Goal: Transaction & Acquisition: Purchase product/service

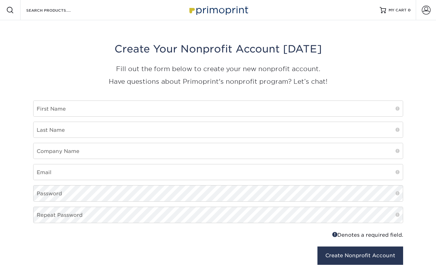
click at [212, 10] on img at bounding box center [217, 10] width 63 height 14
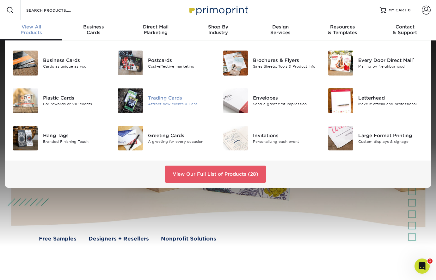
click at [168, 100] on div "Trading Cards" at bounding box center [180, 97] width 65 height 7
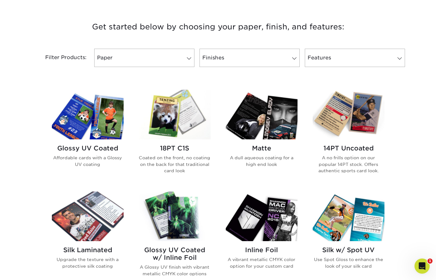
scroll to position [230, 0]
click at [74, 137] on img at bounding box center [88, 115] width 72 height 50
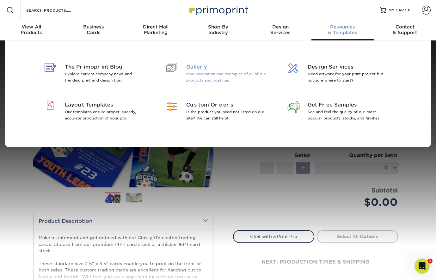
click at [201, 68] on span "Gallery" at bounding box center [227, 67] width 82 height 8
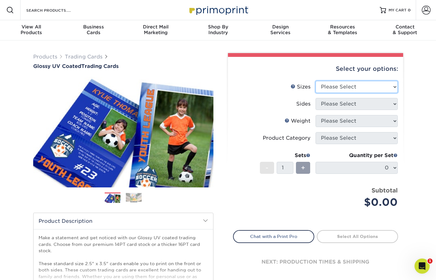
select select "2.50x3.50"
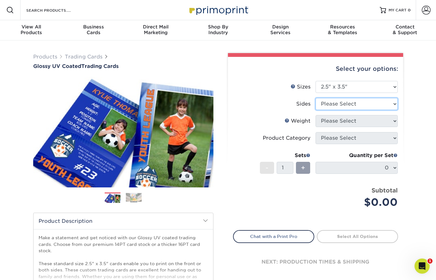
select select "13abbda7-1d64-4f25-8bb2-c179b224825d"
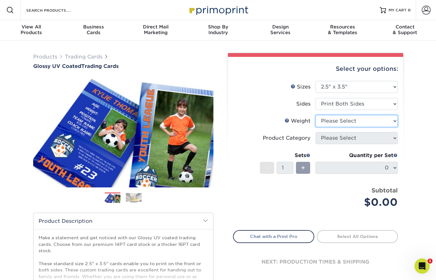
select select "18PTC1S"
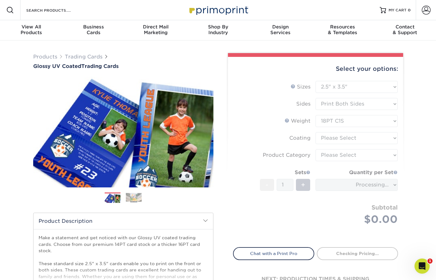
click at [358, 141] on form "Sizes Help Sizes Please Select 2.5" x 3.5" Sides Please Select 16PT - 1" at bounding box center [315, 160] width 165 height 159
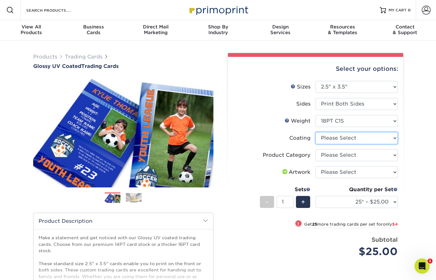
select select "1e8116af-acfc-44b1-83dc-8181aa338834"
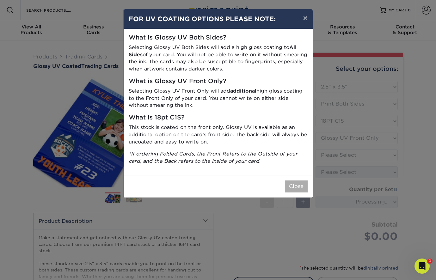
click at [293, 183] on button "Close" at bounding box center [296, 186] width 23 height 12
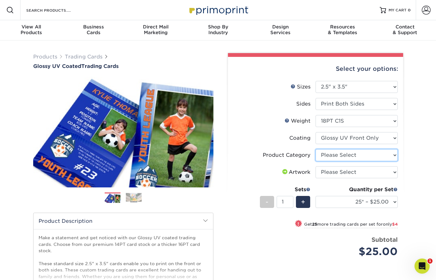
select select "c2f9bce9-36c2-409d-b101-c29d9d031e18"
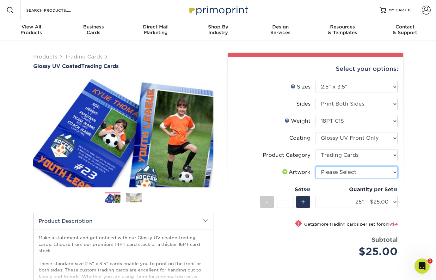
select select "upload"
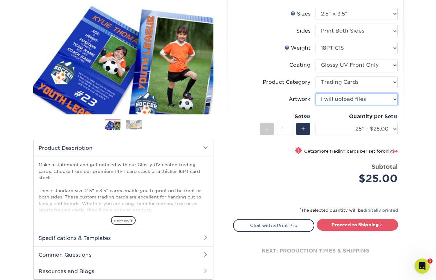
scroll to position [72, 0]
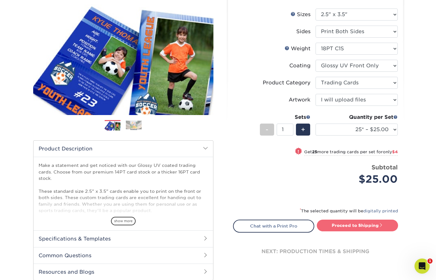
click at [346, 226] on link "Proceed to Shipping" at bounding box center [357, 225] width 81 height 11
type input "Set 1"
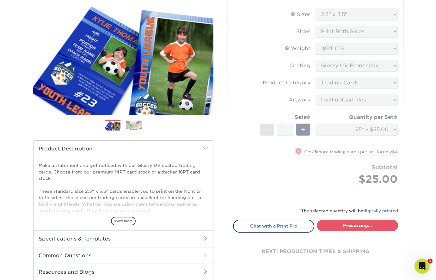
select select "08588386-0599-420e-8c79-4535039915a0"
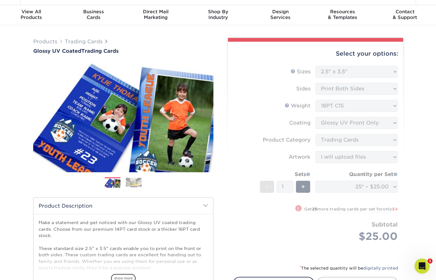
scroll to position [13, 0]
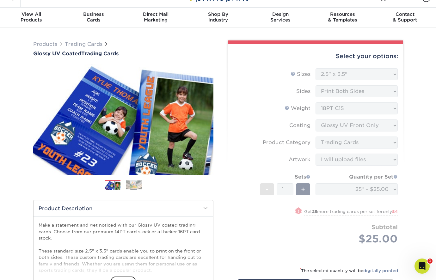
click at [244, 79] on form "Sizes Help Sizes Please Select 2.5" x 3.5" Sides Please Select 16PT - 1" at bounding box center [315, 163] width 165 height 191
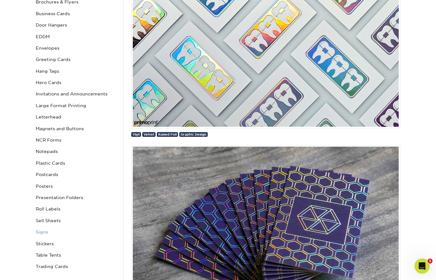
scroll to position [146, 0]
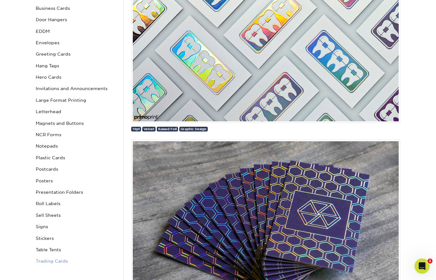
click at [47, 257] on link "Trading Cards" at bounding box center [75, 260] width 85 height 11
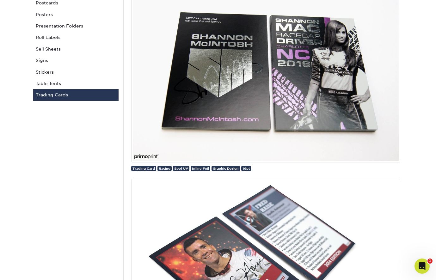
scroll to position [49, 0]
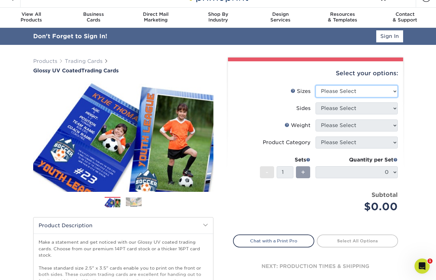
select select "2.50x3.50"
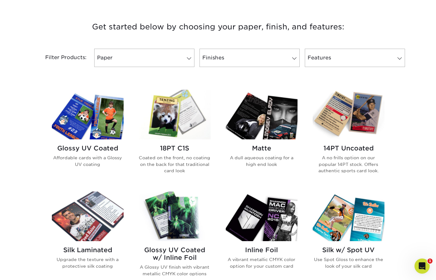
click at [96, 119] on img at bounding box center [88, 115] width 72 height 50
click at [259, 121] on img at bounding box center [262, 115] width 72 height 50
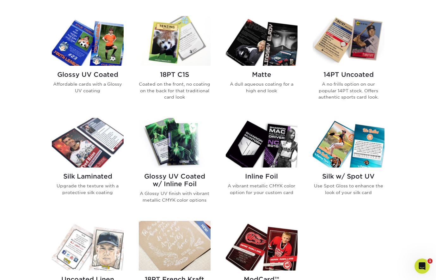
scroll to position [324, 0]
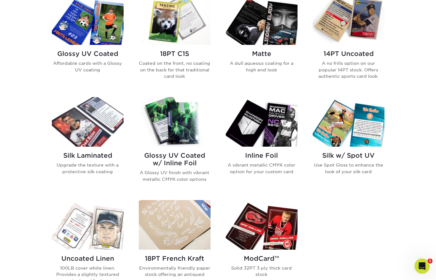
click at [87, 127] on img at bounding box center [88, 122] width 72 height 50
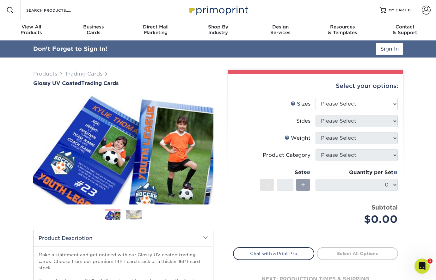
click at [362, 110] on li "Sizes Help Sizes Please Select 2.5" x 3.5"" at bounding box center [315, 106] width 164 height 17
select select "2.50x3.50"
select select "13abbda7-1d64-4f25-8bb2-c179b224825d"
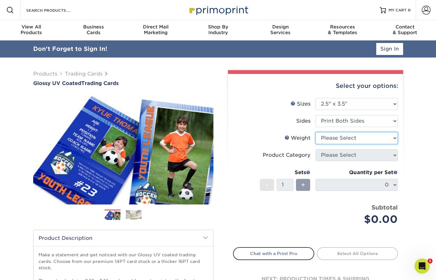
select select "16PT"
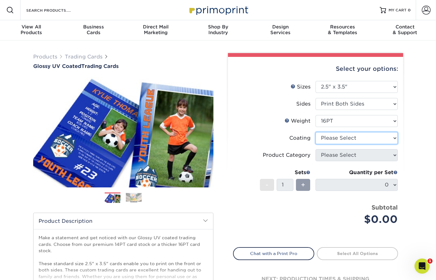
select select "1e8116af-acfc-44b1-83dc-8181aa338834"
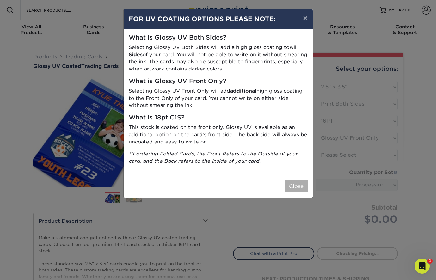
click at [298, 180] on button "Close" at bounding box center [296, 186] width 23 height 12
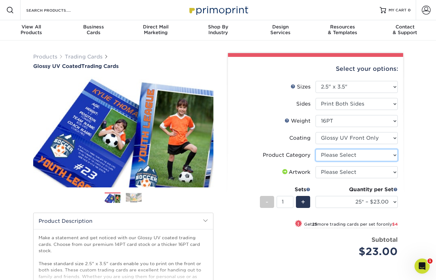
select select "c2f9bce9-36c2-409d-b101-c29d9d031e18"
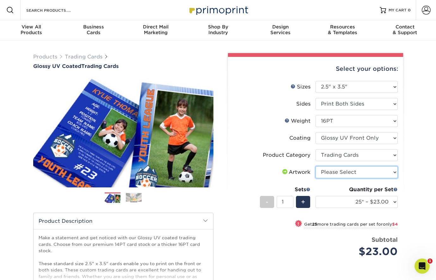
select select "upload"
drag, startPoint x: 349, startPoint y: 172, endPoint x: 216, endPoint y: 15, distance: 206.0
click at [427, 159] on div "Products Trading Cards Glossy UV Coated Trading Cards Previous Next /" at bounding box center [218, 208] width 436 height 337
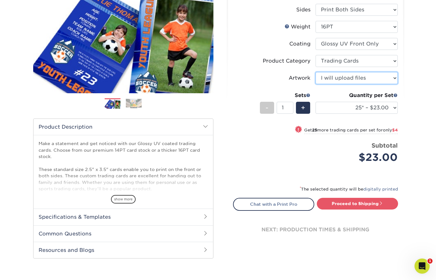
scroll to position [109, 0]
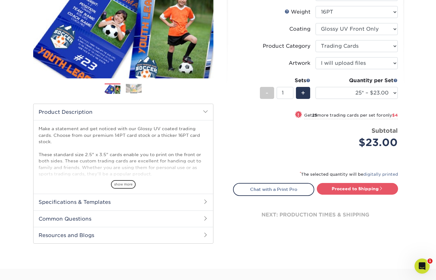
click at [339, 181] on div "* The selected quantity will be digitally printed" at bounding box center [315, 176] width 165 height 13
click at [341, 191] on link "Proceed to Shipping" at bounding box center [357, 188] width 81 height 11
type input "Set 1"
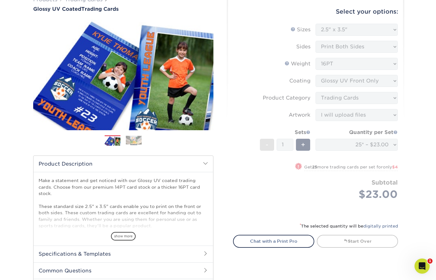
scroll to position [57, 0]
click at [240, 68] on form "Sizes Help Sizes Please Select 2.5" x 3.5" Sides Please Select 16PT - 1" at bounding box center [315, 119] width 165 height 191
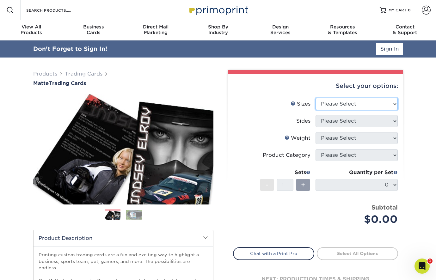
select select "2.50x3.50"
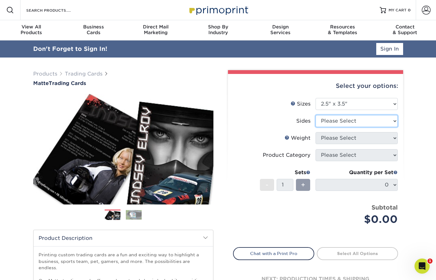
select select "13abbda7-1d64-4f25-8bb2-c179b224825d"
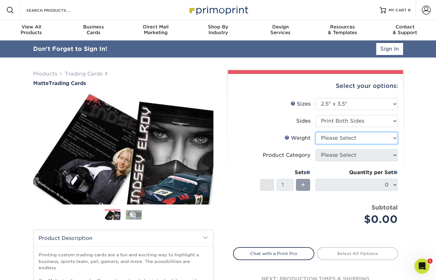
select select "16PT"
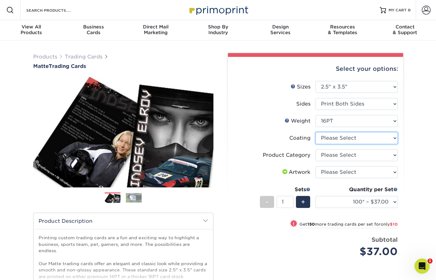
select select "121bb7b5-3b4d-429f-bd8d-bbf80e953313"
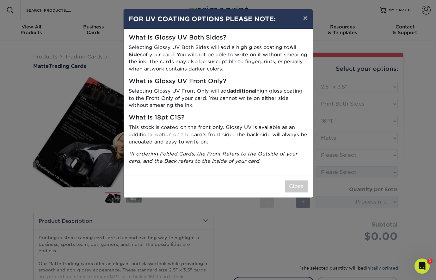
click at [113, 76] on div "× FOR UV COATING OPTIONS PLEASE NOTE: What is Glossy UV Both Sides? Selecting G…" at bounding box center [218, 140] width 436 height 280
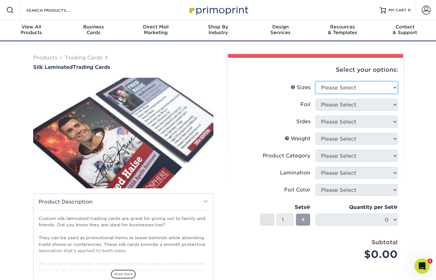
select select "2.50x3.50"
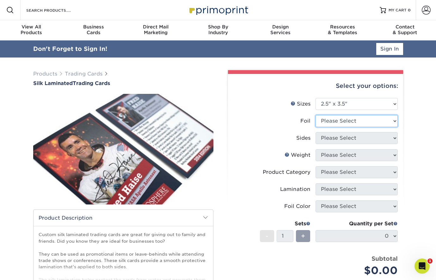
select select "0"
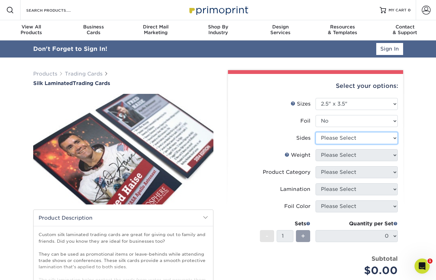
select select "13abbda7-1d64-4f25-8bb2-c179b224825d"
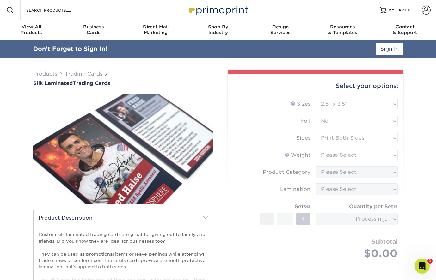
click at [345, 158] on form "Sizes Help Sizes Please Select 2.5" x 3.5" Foil Please Select No Yes -" at bounding box center [315, 186] width 165 height 176
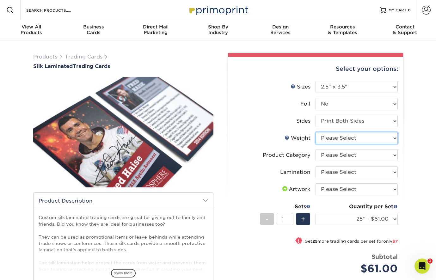
select select "16PT"
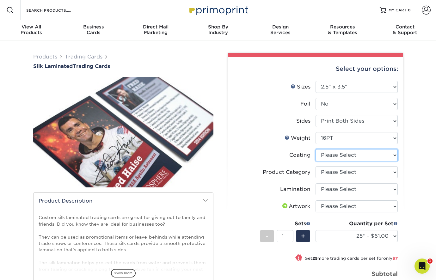
select select "3e7618de-abca-4bda-9f97-8b9129e913d8"
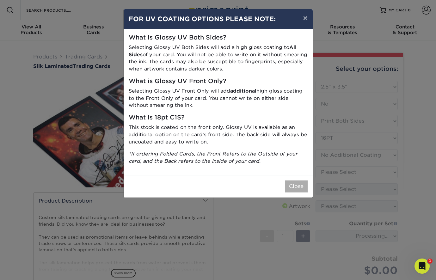
click at [298, 185] on button "Close" at bounding box center [296, 186] width 23 height 12
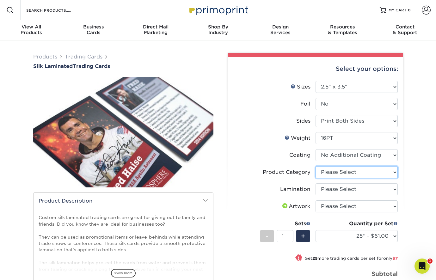
select select "c2f9bce9-36c2-409d-b101-c29d9d031e18"
select select "ccacb42f-45f7-42d3-bbd3-7c8421cf37f0"
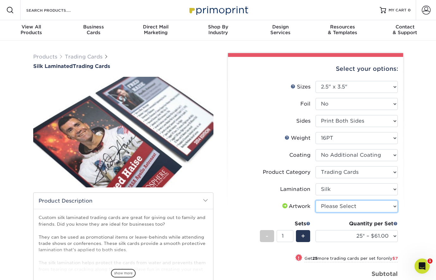
select select "upload"
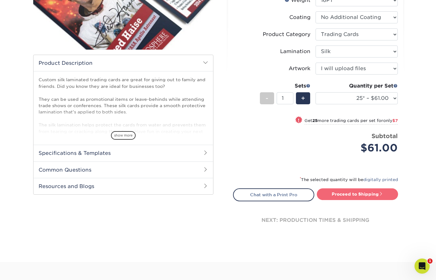
click at [353, 196] on link "Proceed to Shipping" at bounding box center [357, 193] width 81 height 11
type input "Set 1"
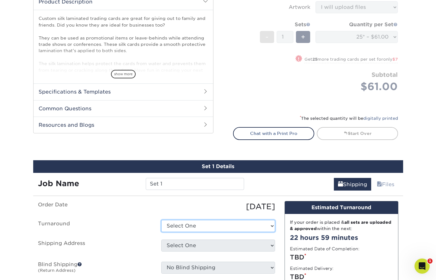
scroll to position [199, 0]
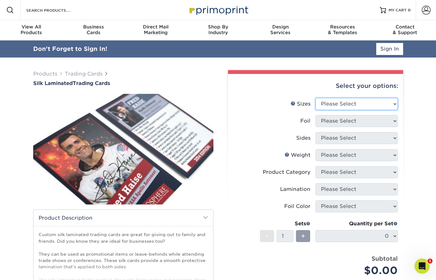
select select "2.50x3.50"
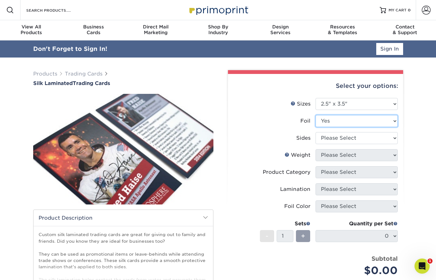
select select "0"
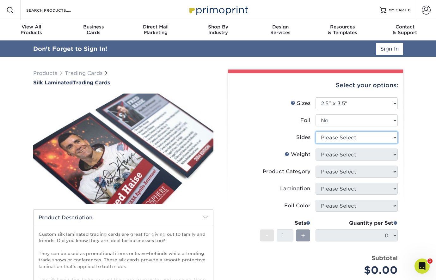
select select "13abbda7-1d64-4f25-8bb2-c179b224825d"
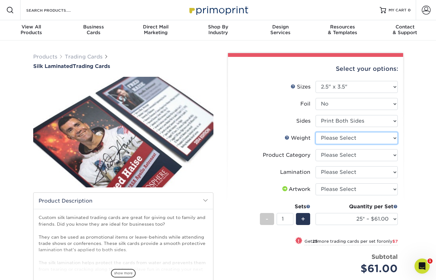
select select "16PT"
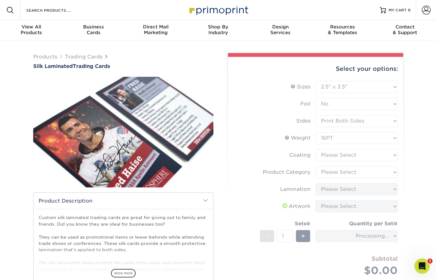
click at [357, 157] on form "Sizes Help Sizes Please Select 2.5" x 3.5" Foil Please Select No Yes -" at bounding box center [315, 186] width 165 height 210
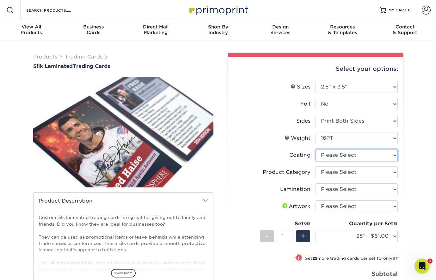
select select "3e7618de-abca-4bda-9f97-8b9129e913d8"
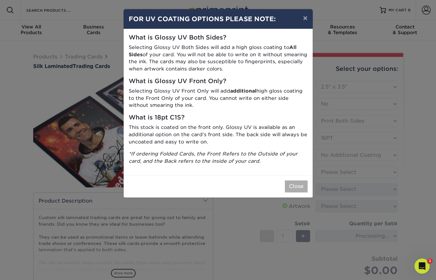
click at [297, 182] on button "Close" at bounding box center [296, 186] width 23 height 12
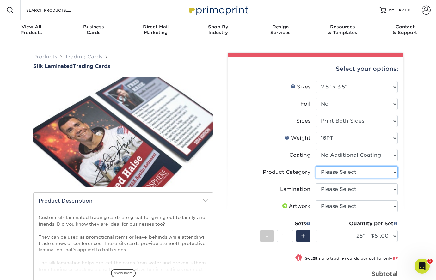
select select "c2f9bce9-36c2-409d-b101-c29d9d031e18"
select select "ccacb42f-45f7-42d3-bbd3-7c8421cf37f0"
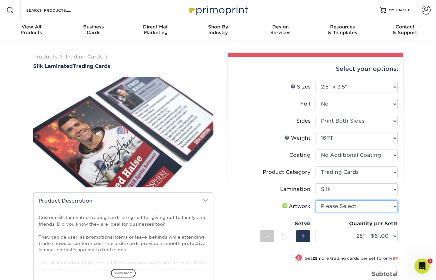
select select "upload"
click at [301, 236] on span "+" at bounding box center [303, 235] width 4 height 9
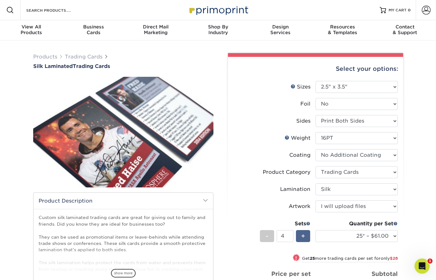
click at [301, 236] on span "+" at bounding box center [303, 235] width 4 height 9
type input "6"
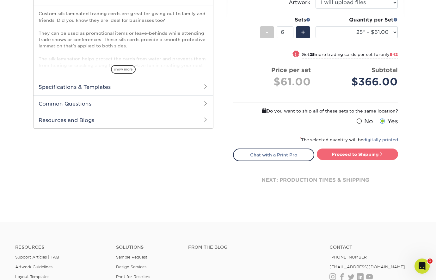
click at [351, 154] on link "Proceed to Shipping" at bounding box center [357, 154] width 81 height 11
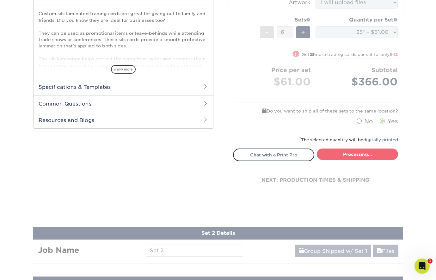
type input "Set 1"
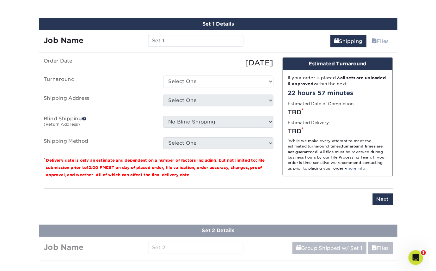
scroll to position [368, 0]
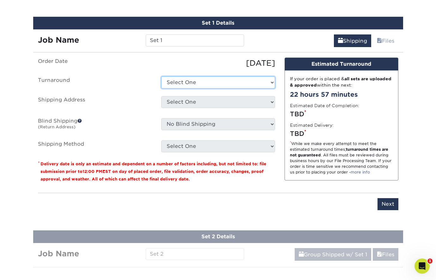
select select "cd143049-5c96-4b91-83cf-9adf48ddad2e"
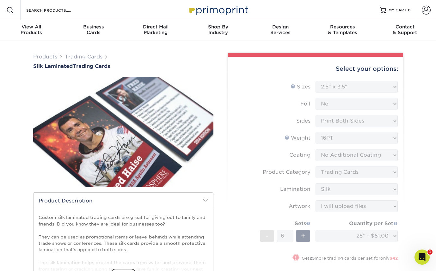
scroll to position [0, 0]
click at [179, 83] on img at bounding box center [123, 132] width 180 height 124
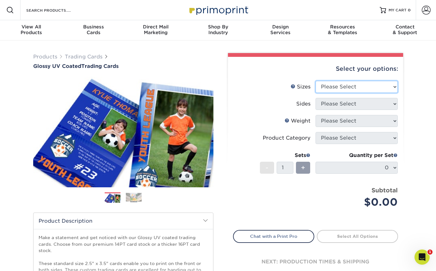
select select "2.50x3.50"
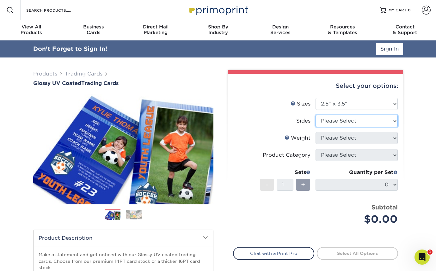
select select "13abbda7-1d64-4f25-8bb2-c179b224825d"
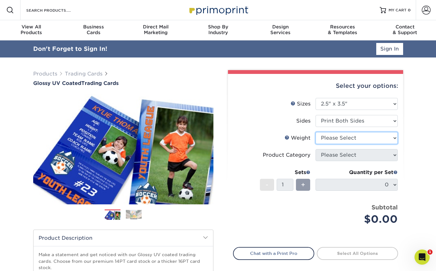
click at [338, 135] on select "Please Select 16PT 14PT 18PT C1S" at bounding box center [356, 138] width 82 height 12
select select "16PT"
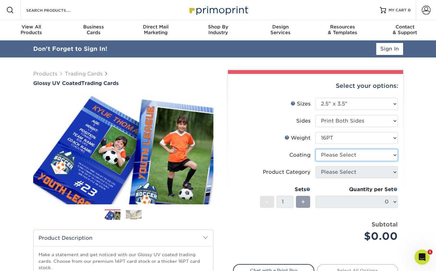
select select "1e8116af-acfc-44b1-83dc-8181aa338834"
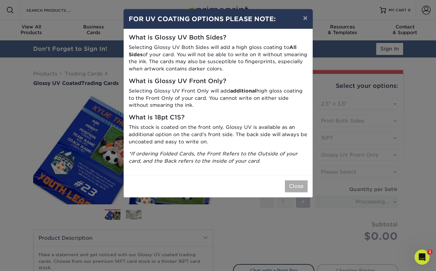
click at [303, 181] on button "Close" at bounding box center [296, 186] width 23 height 12
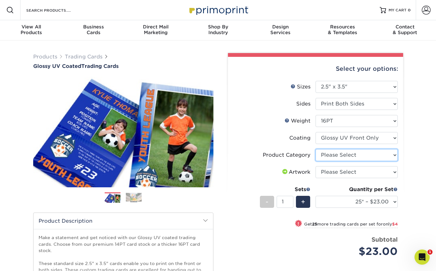
select select "c2f9bce9-36c2-409d-b101-c29d9d031e18"
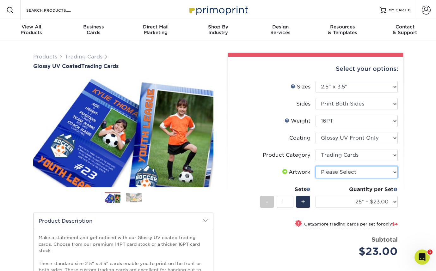
select select "upload"
click at [301, 203] on div "+" at bounding box center [303, 202] width 14 height 12
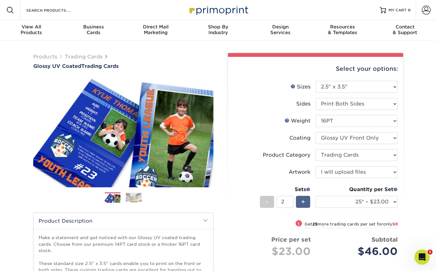
click at [301, 203] on div "+" at bounding box center [303, 202] width 14 height 12
type input "6"
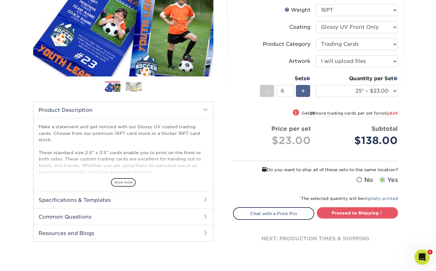
scroll to position [117, 0]
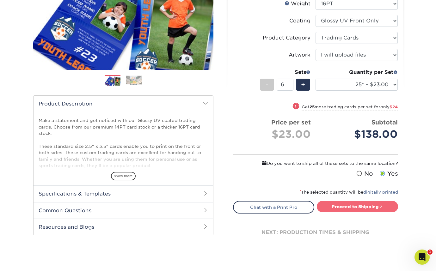
click at [360, 208] on link "Proceed to Shipping" at bounding box center [357, 206] width 81 height 11
type input "Set 1"
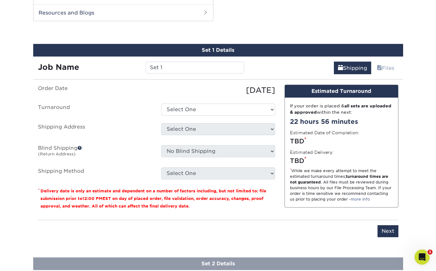
scroll to position [334, 0]
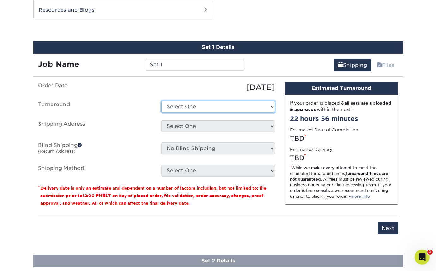
select select "e9d6f3ab-43c4-42e4-aa59-234fabf19733"
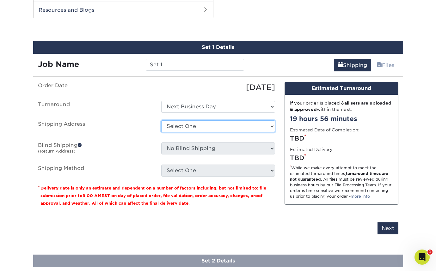
select select "newaddress"
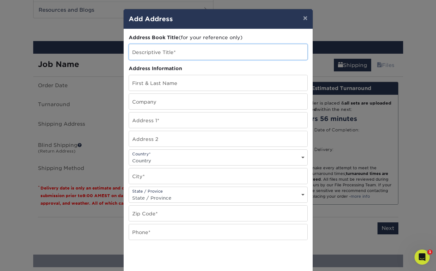
click at [157, 52] on input "text" at bounding box center [218, 51] width 178 height 15
paste input "[STREET_ADDRESS]"
type input "[STREET_ADDRESS]"
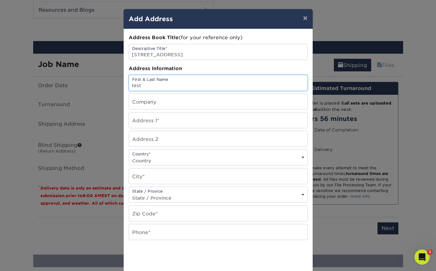
type input "test"
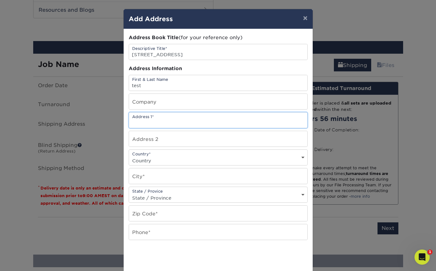
paste input "[STREET_ADDRESS]"
drag, startPoint x: 197, startPoint y: 124, endPoint x: 254, endPoint y: 124, distance: 56.9
click at [254, 124] on input "[STREET_ADDRESS]" at bounding box center [218, 119] width 178 height 15
type input "221 SE Ankeny St"
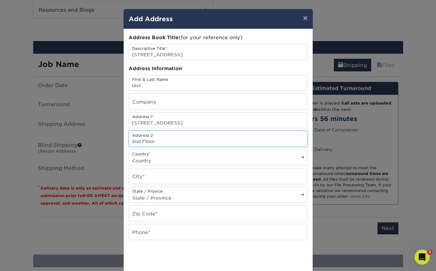
type input "2nd Floor"
select select "US"
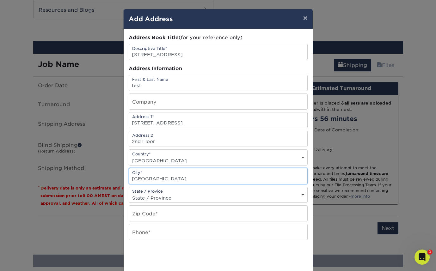
type input "Portland"
select select "OR"
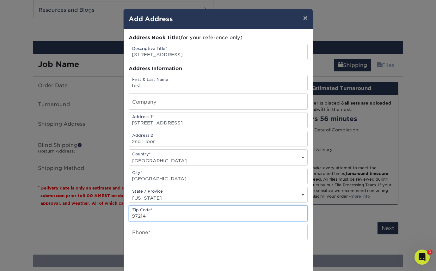
type input "97214"
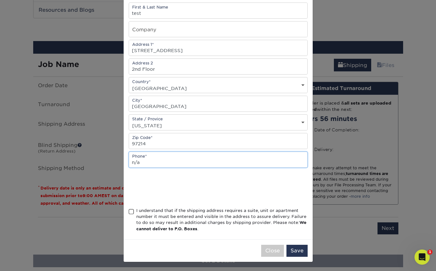
scroll to position [74, 0]
type input "n/a"
click at [129, 212] on span at bounding box center [131, 212] width 5 height 6
click at [0, 0] on input "I understand that if the shipping address requires a suite, unit or apartment n…" at bounding box center [0, 0] width 0 height 0
click at [294, 250] on button "Save" at bounding box center [296, 251] width 21 height 12
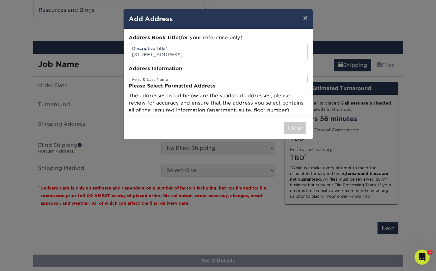
scroll to position [0, 0]
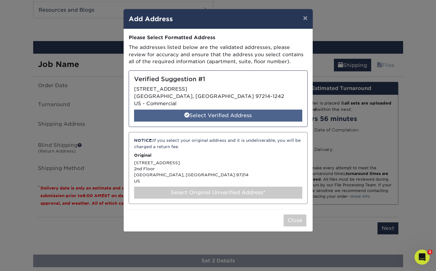
click at [243, 116] on div "Select Verified Address" at bounding box center [218, 116] width 168 height 12
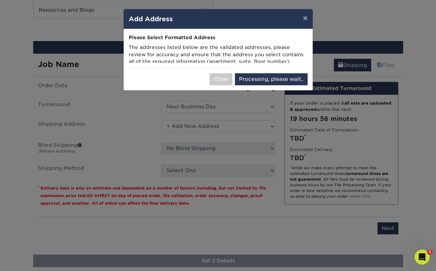
select select "286989"
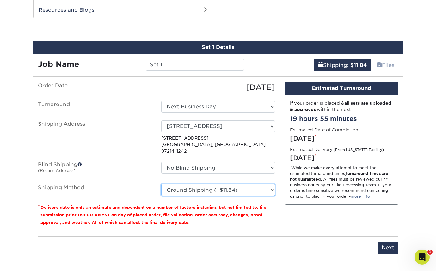
select select "01"
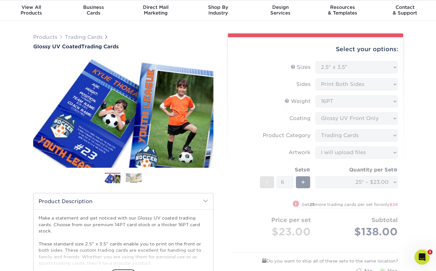
scroll to position [20, 0]
drag, startPoint x: 176, startPoint y: 230, endPoint x: 413, endPoint y: 101, distance: 269.8
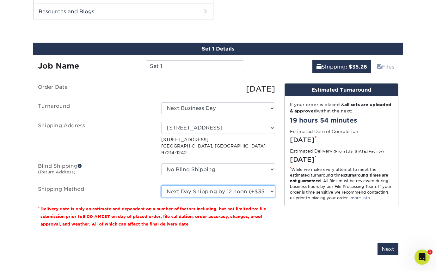
scroll to position [335, 0]
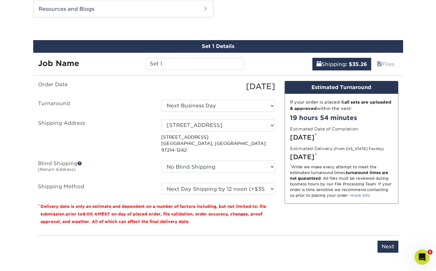
click at [240, 33] on div "Products Trading Cards Glossy UV Coated Trading Cards Previous Next /" at bounding box center [218, 110] width 436 height 811
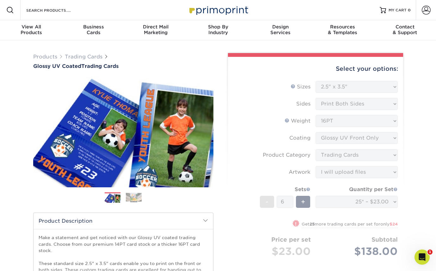
scroll to position [0, 0]
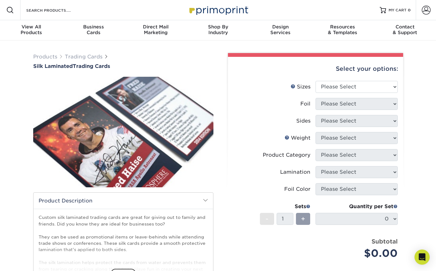
select select "2.50x3.50"
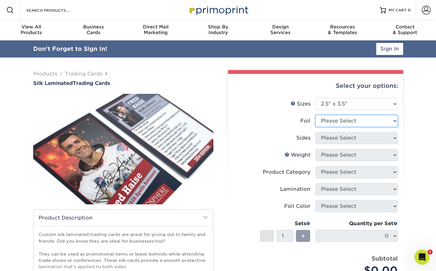
select select "0"
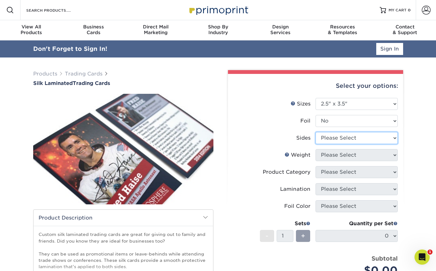
select select "13abbda7-1d64-4f25-8bb2-c179b224825d"
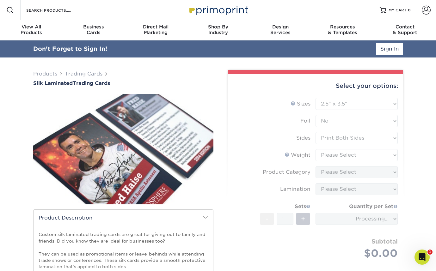
click at [339, 155] on form "Sizes Help Sizes Please Select 2.5" x 3.5" Foil Please Select No Yes -" at bounding box center [315, 186] width 165 height 176
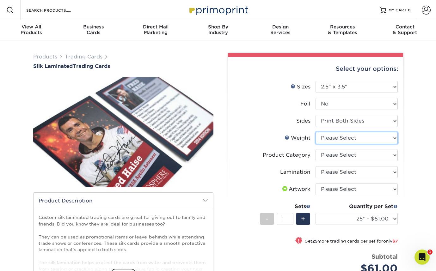
select select "16PT"
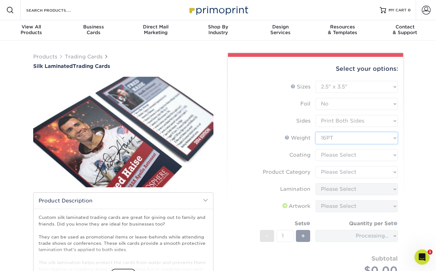
scroll to position [45, 0]
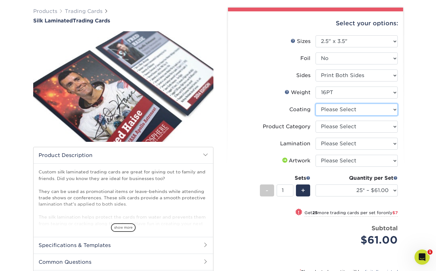
select select "3e7618de-abca-4bda-9f97-8b9129e913d8"
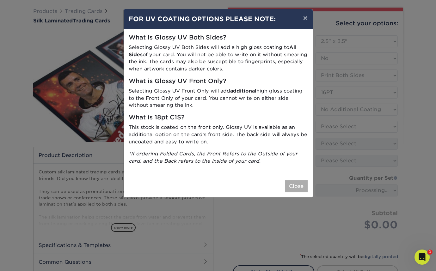
click at [297, 182] on button "Close" at bounding box center [296, 186] width 23 height 12
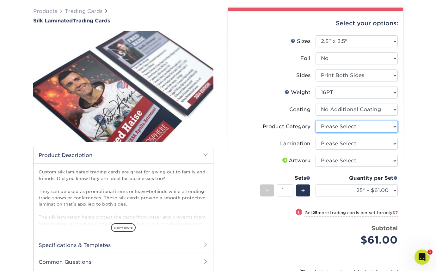
select select "c2f9bce9-36c2-409d-b101-c29d9d031e18"
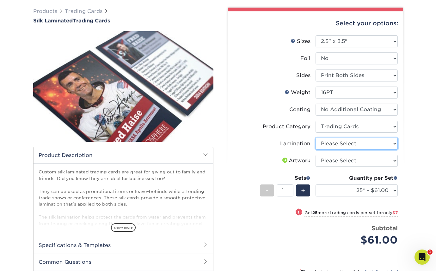
select select "ccacb42f-45f7-42d3-bbd3-7c8421cf37f0"
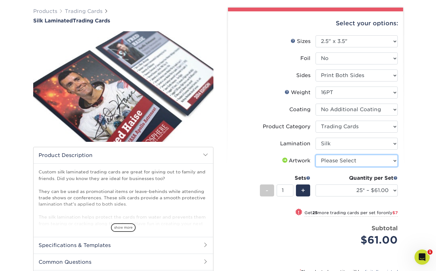
select select "upload"
click at [302, 189] on span "+" at bounding box center [303, 190] width 4 height 9
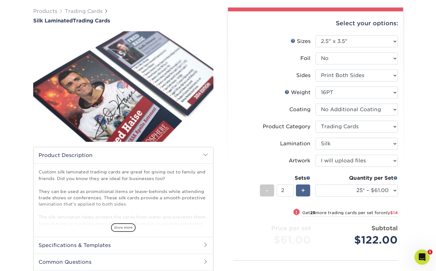
click at [302, 189] on span "+" at bounding box center [303, 190] width 4 height 9
type input "6"
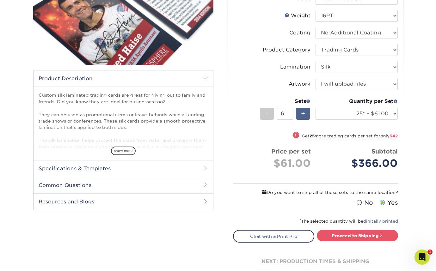
scroll to position [131, 0]
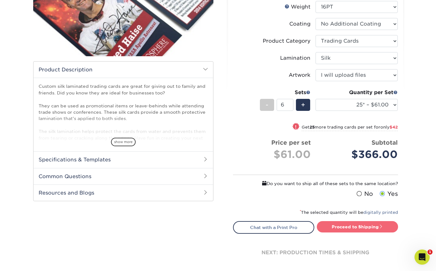
click at [350, 224] on link "Proceed to Shipping" at bounding box center [357, 226] width 81 height 11
type input "Set 1"
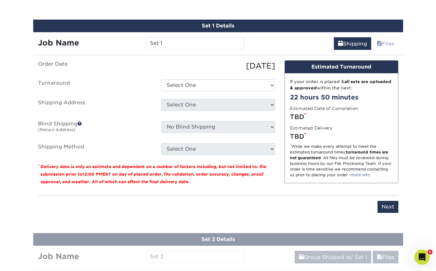
scroll to position [368, 0]
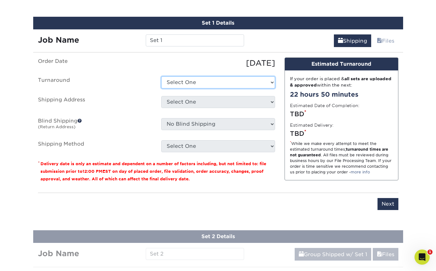
select select "cd143049-5c96-4b91-83cf-9adf48ddad2e"
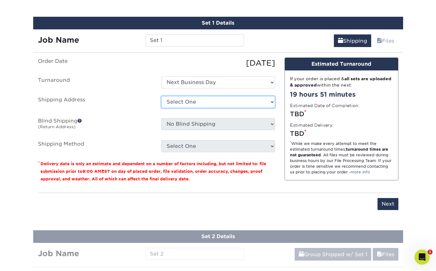
select select "286989"
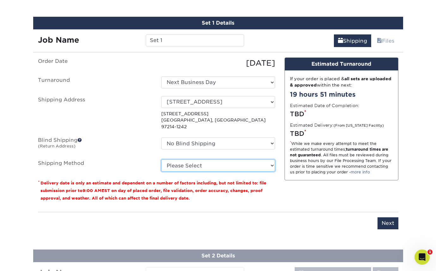
select select "01"
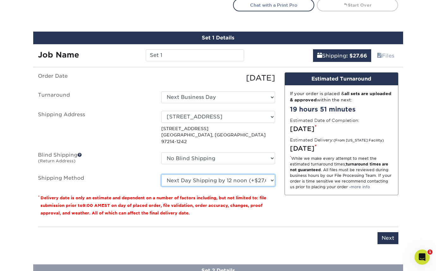
scroll to position [354, 0]
